Goal: Transaction & Acquisition: Download file/media

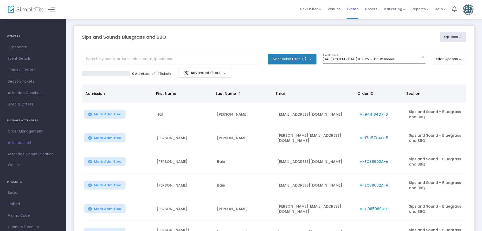
click at [353, 10] on span "Events" at bounding box center [353, 8] width 12 height 13
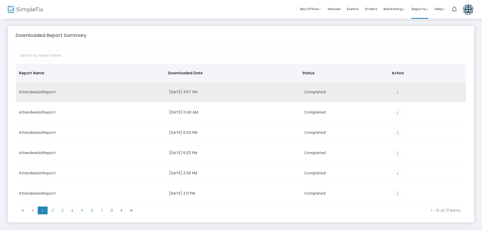
click at [396, 93] on icon "vertical_align_bottom" at bounding box center [397, 92] width 7 height 7
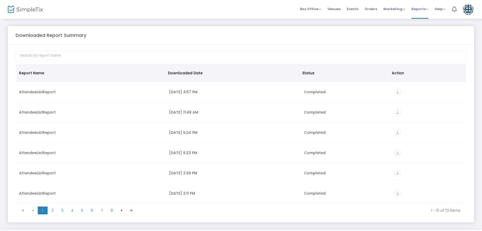
click at [418, 8] on span "Reports" at bounding box center [420, 9] width 17 height 5
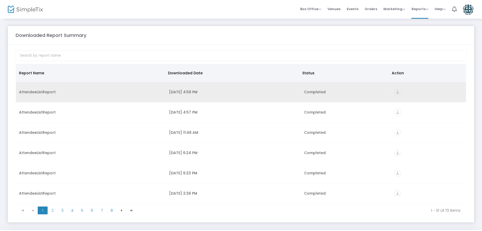
click at [394, 93] on icon "vertical_align_bottom" at bounding box center [397, 92] width 7 height 7
